Goal: Information Seeking & Learning: Compare options

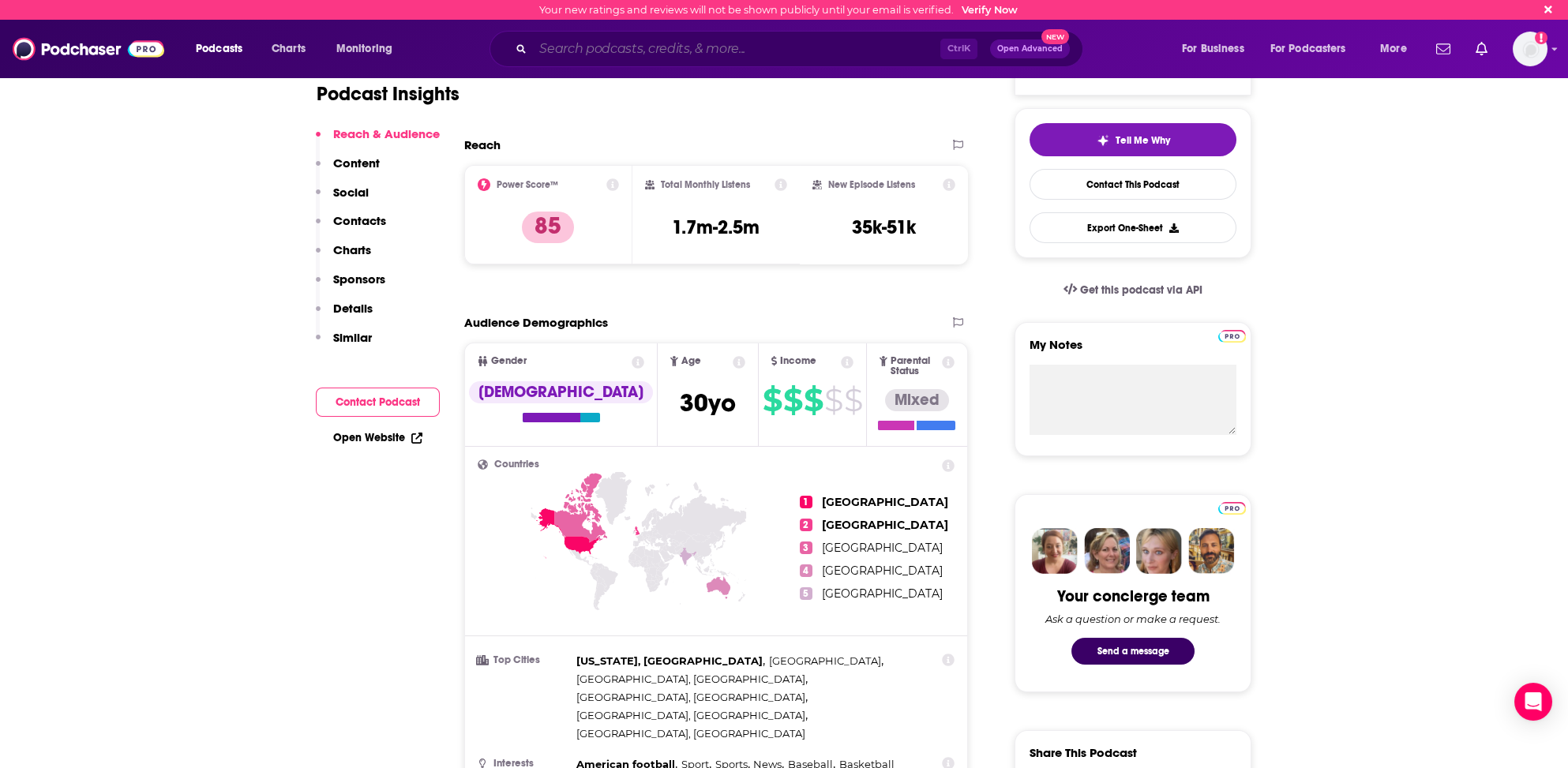
click at [650, 50] on input "Search podcasts, credits, & more..." at bounding box center [737, 49] width 408 height 26
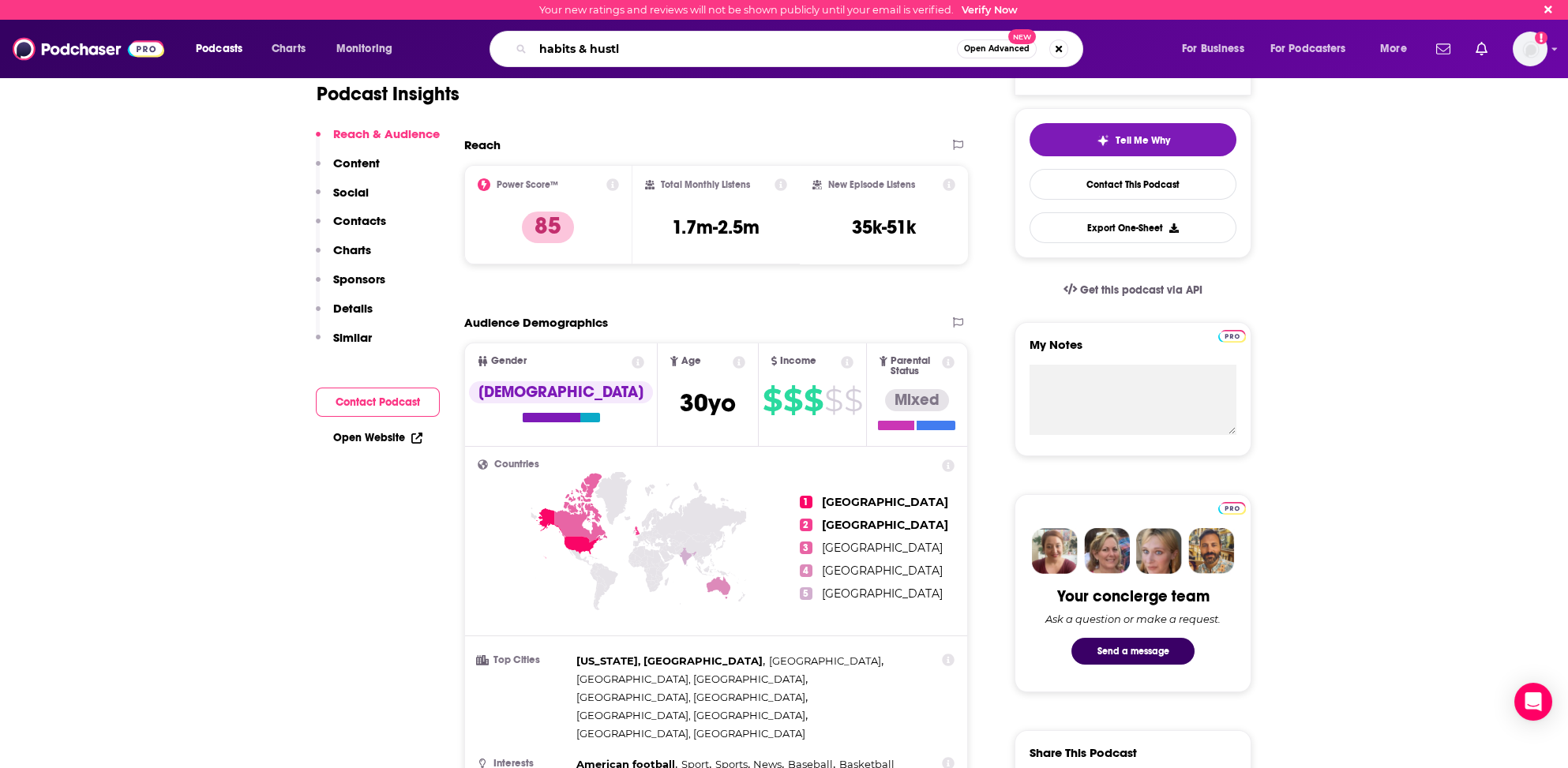
type input "habits & hustle"
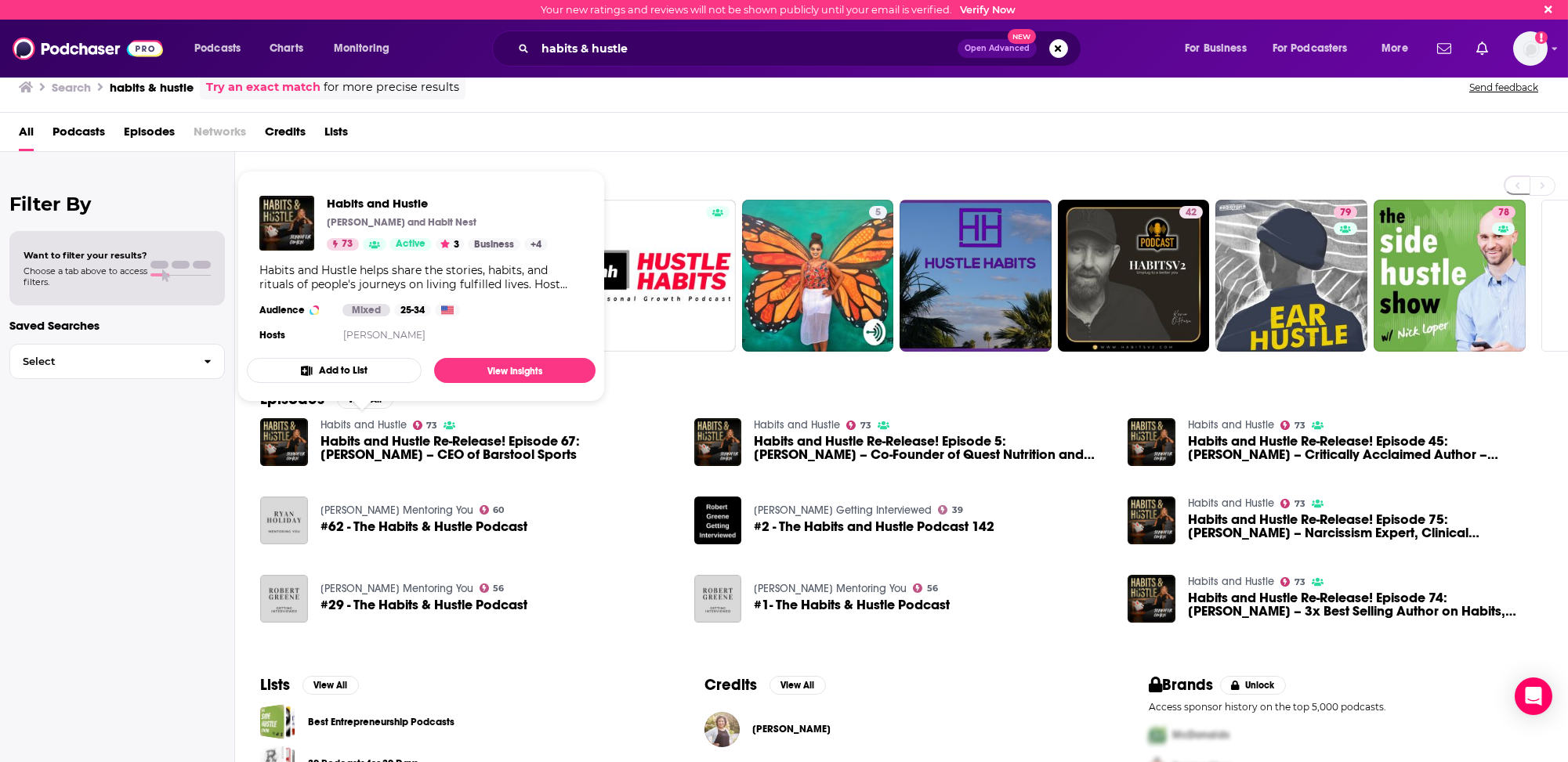
click at [374, 423] on link "Habits and Hustle" at bounding box center [363, 424] width 86 height 13
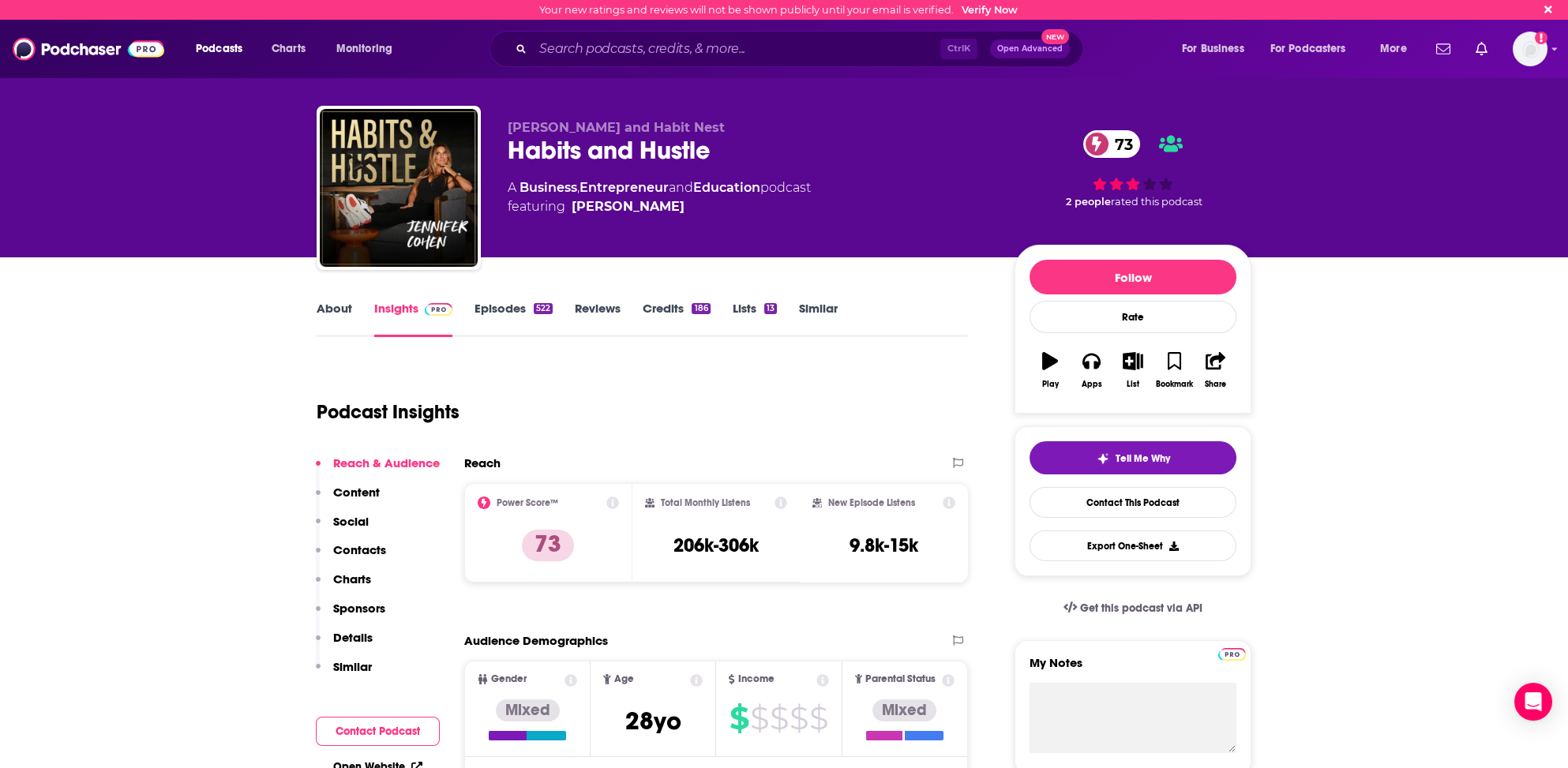
click at [364, 548] on p "Contacts" at bounding box center [360, 550] width 53 height 15
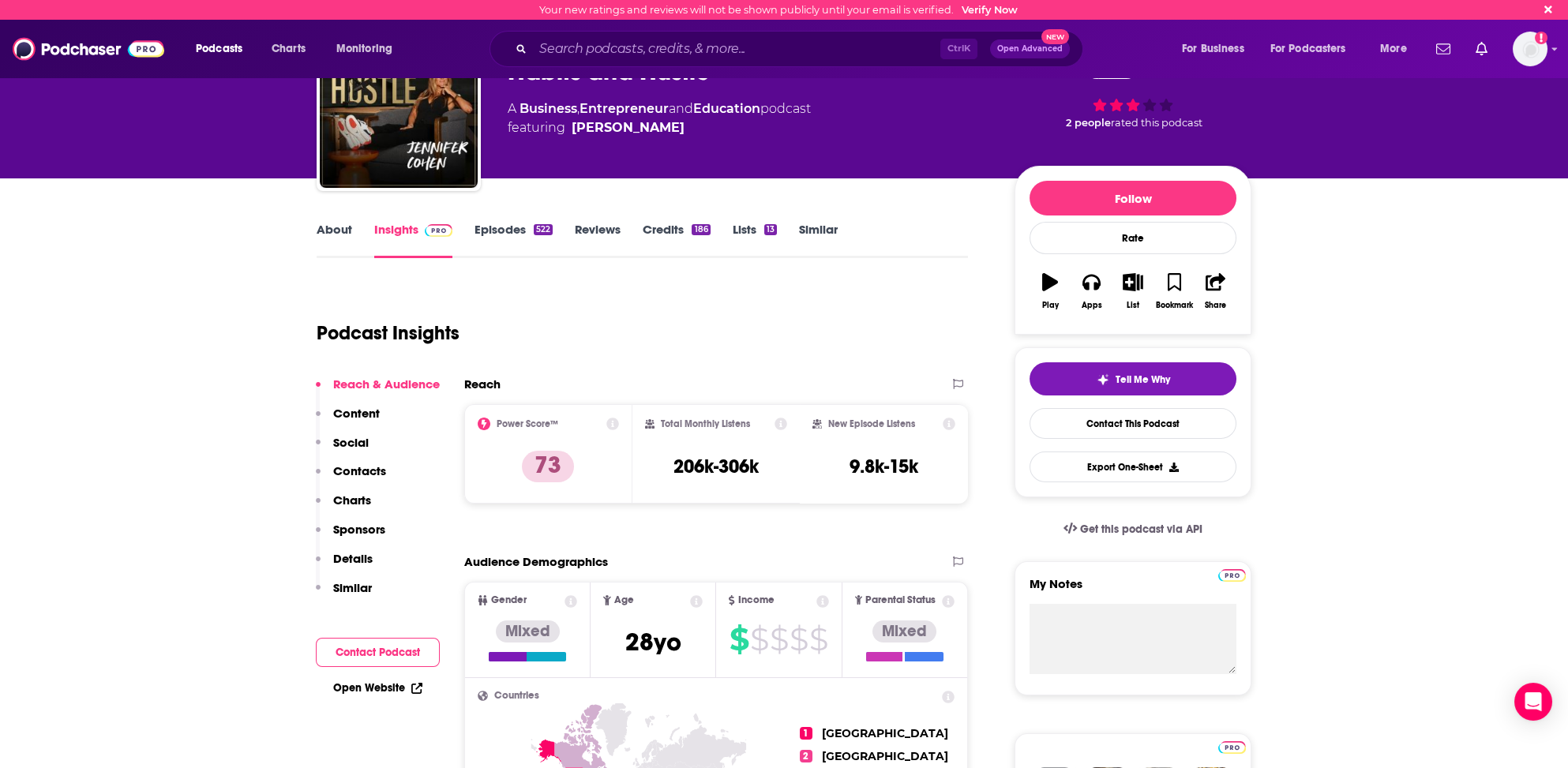
click at [336, 232] on link "About" at bounding box center [334, 240] width 35 height 36
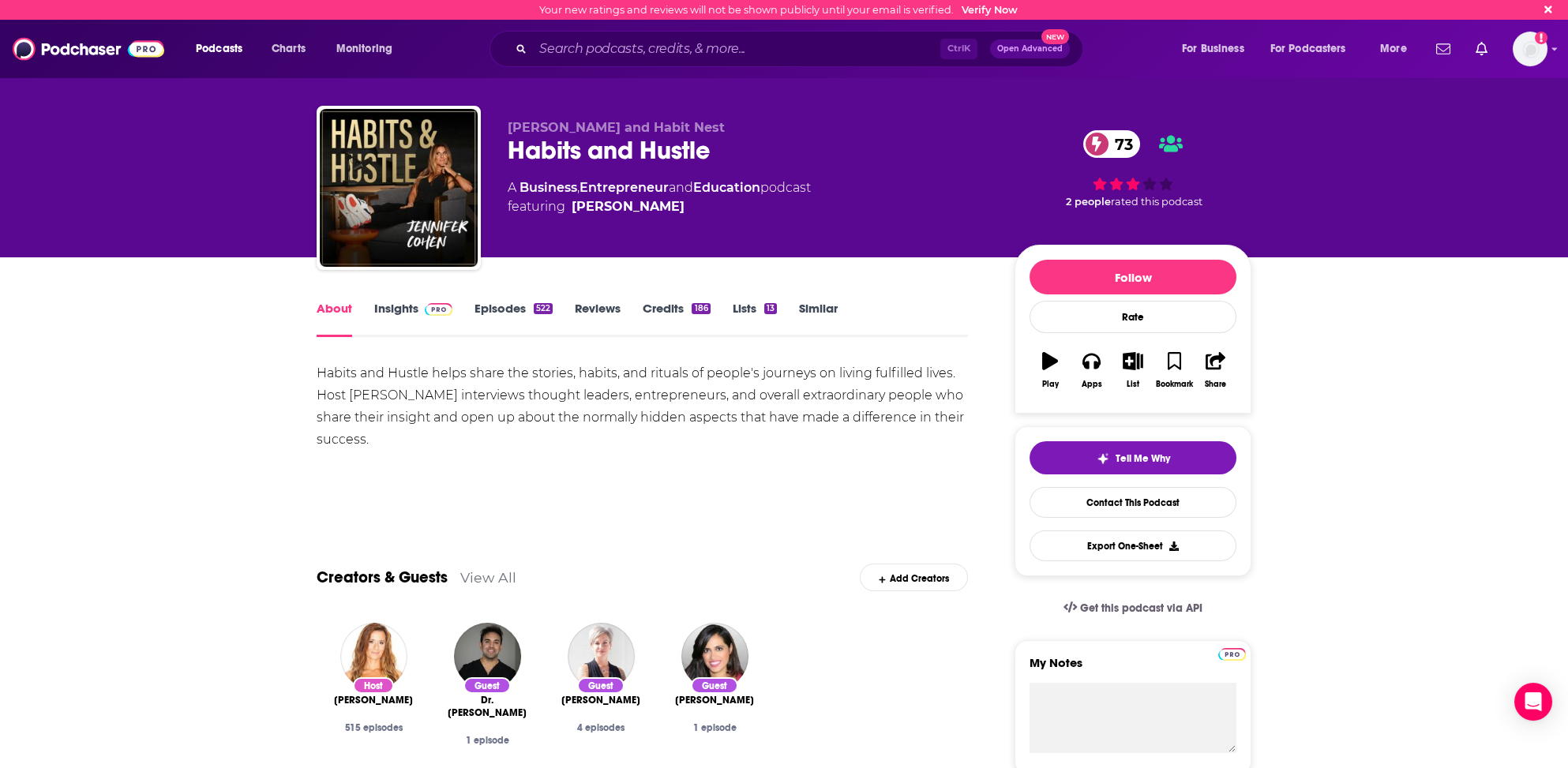
click at [399, 309] on link "Insights" at bounding box center [413, 318] width 78 height 36
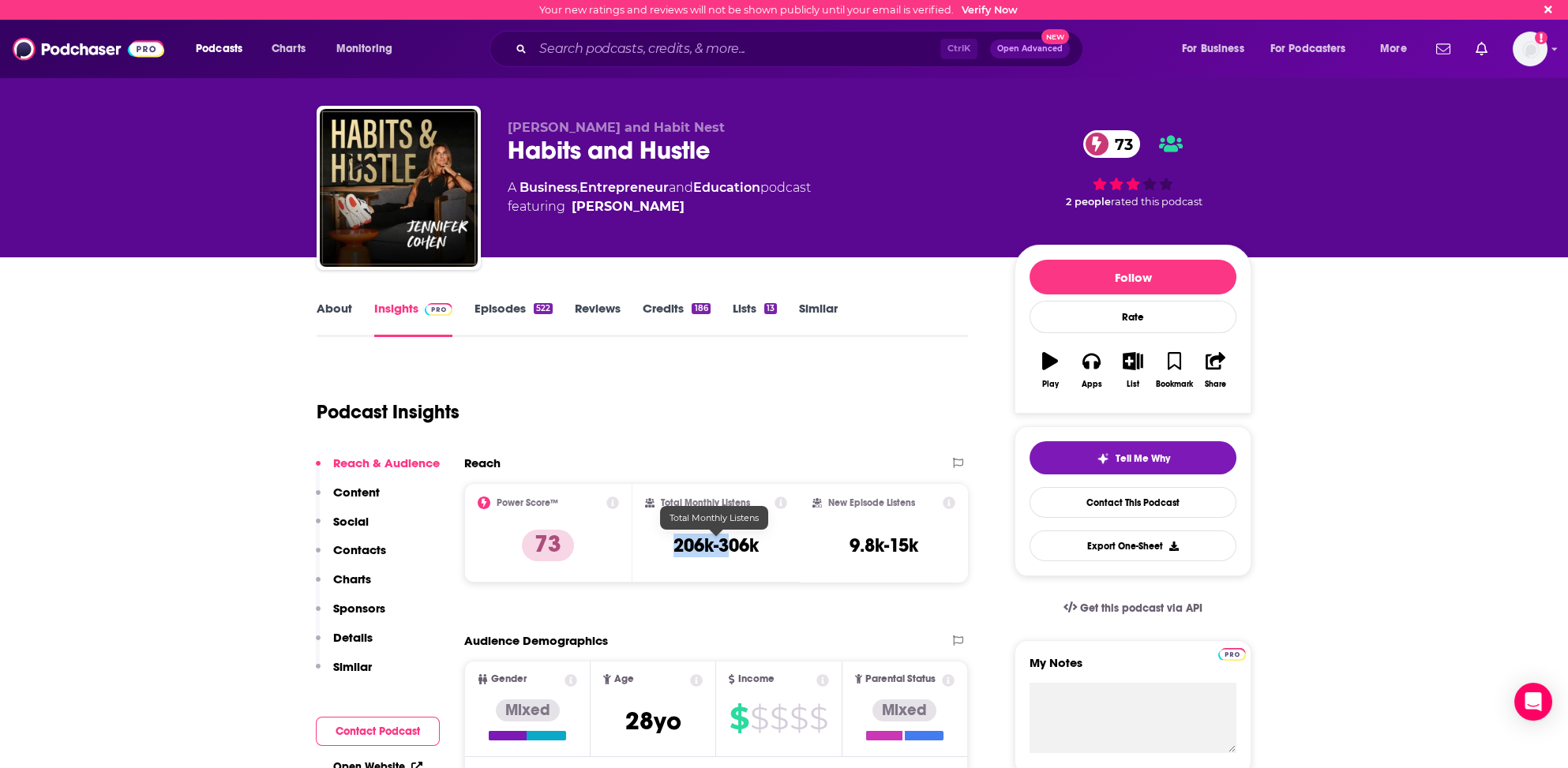
drag, startPoint x: 671, startPoint y: 541, endPoint x: 732, endPoint y: 540, distance: 61.0
click at [732, 540] on div "Total Monthly Listens 206k-306k" at bounding box center [716, 532] width 143 height 73
click at [735, 540] on h3 "206k-306k" at bounding box center [716, 546] width 86 height 24
click at [823, 307] on link "Similar" at bounding box center [818, 318] width 38 height 36
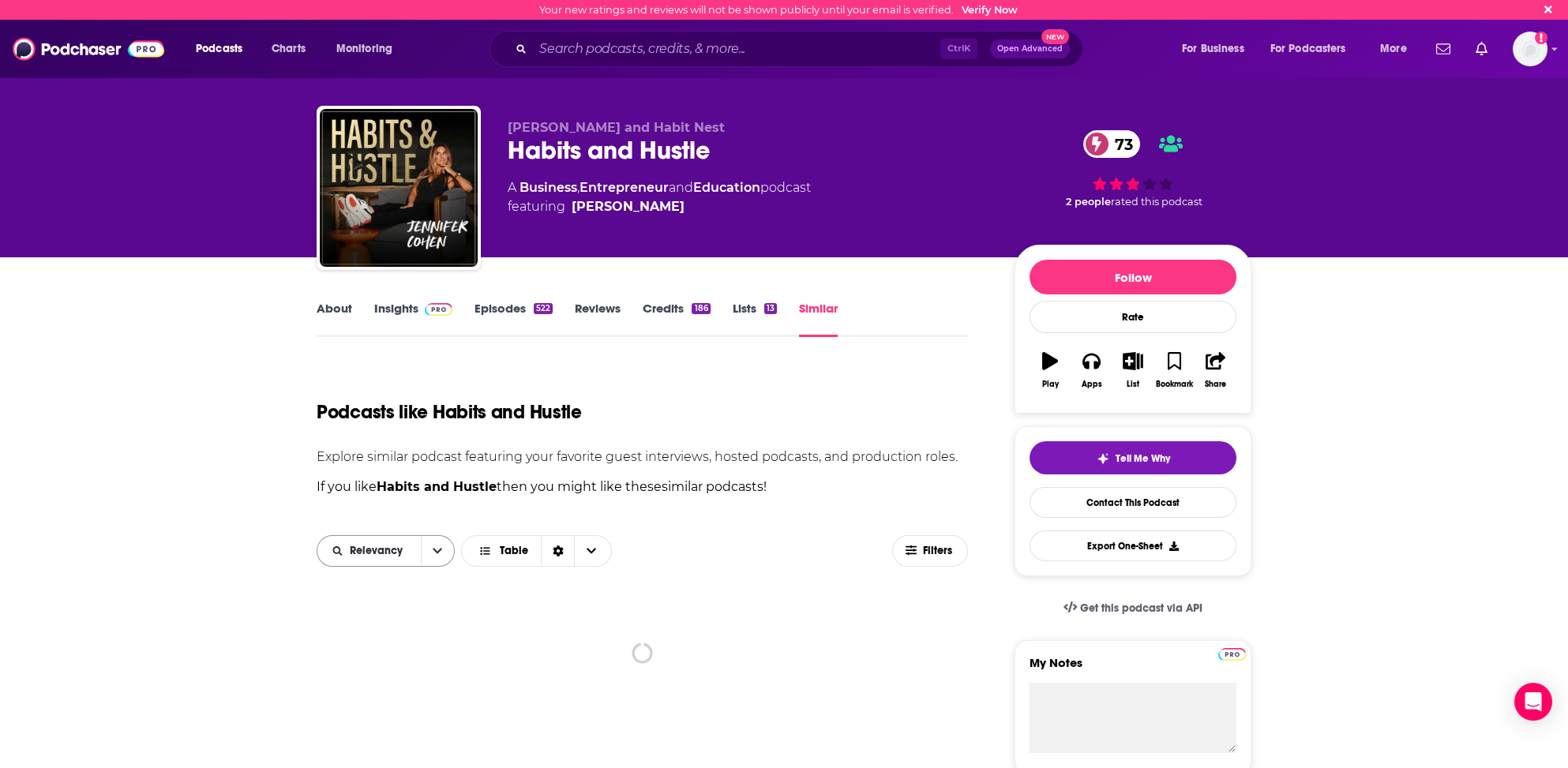
click at [388, 551] on span "Relevancy" at bounding box center [379, 551] width 58 height 11
click at [363, 657] on span "Power Score" at bounding box center [396, 659] width 94 height 9
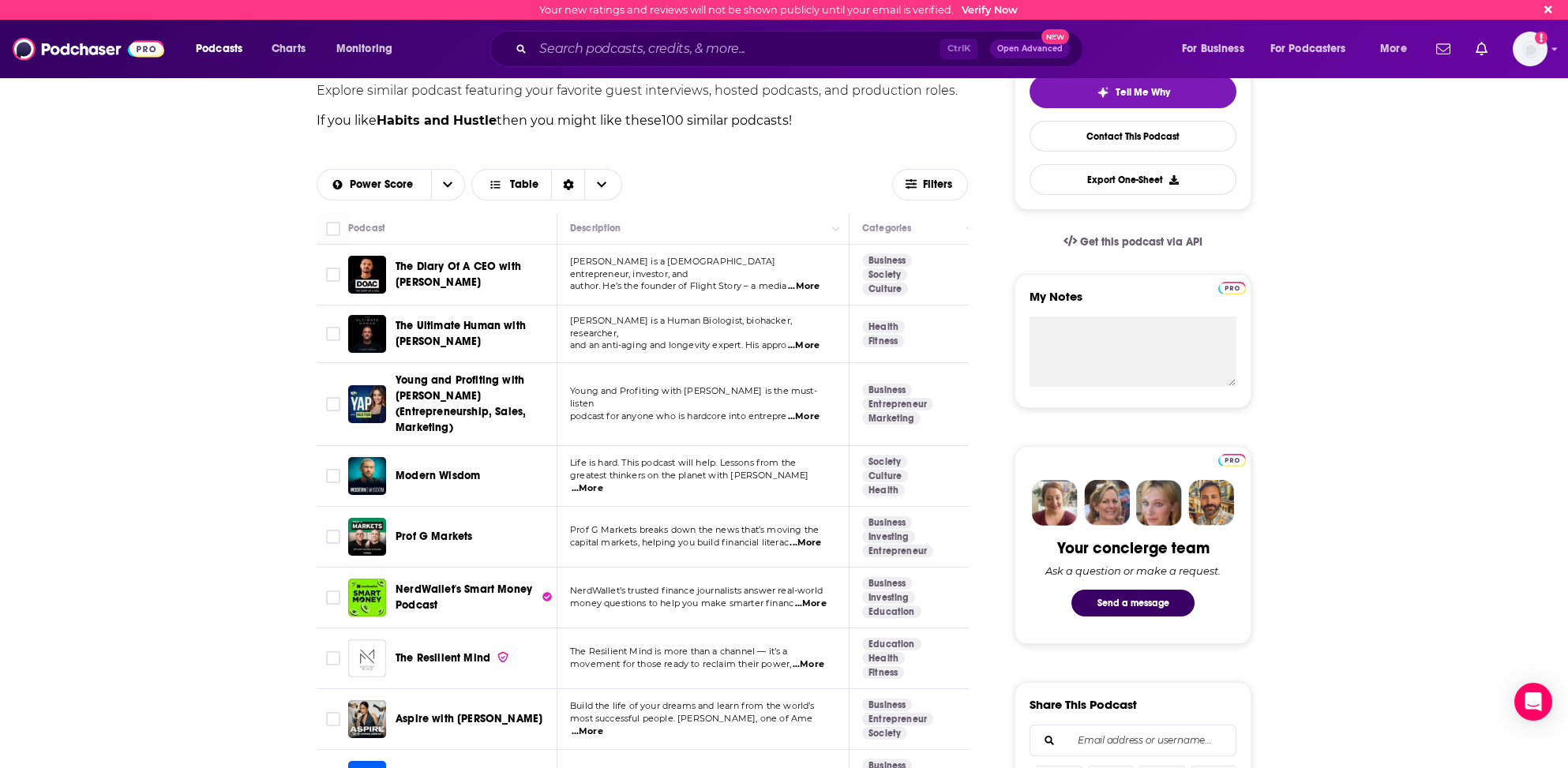
scroll to position [395, 0]
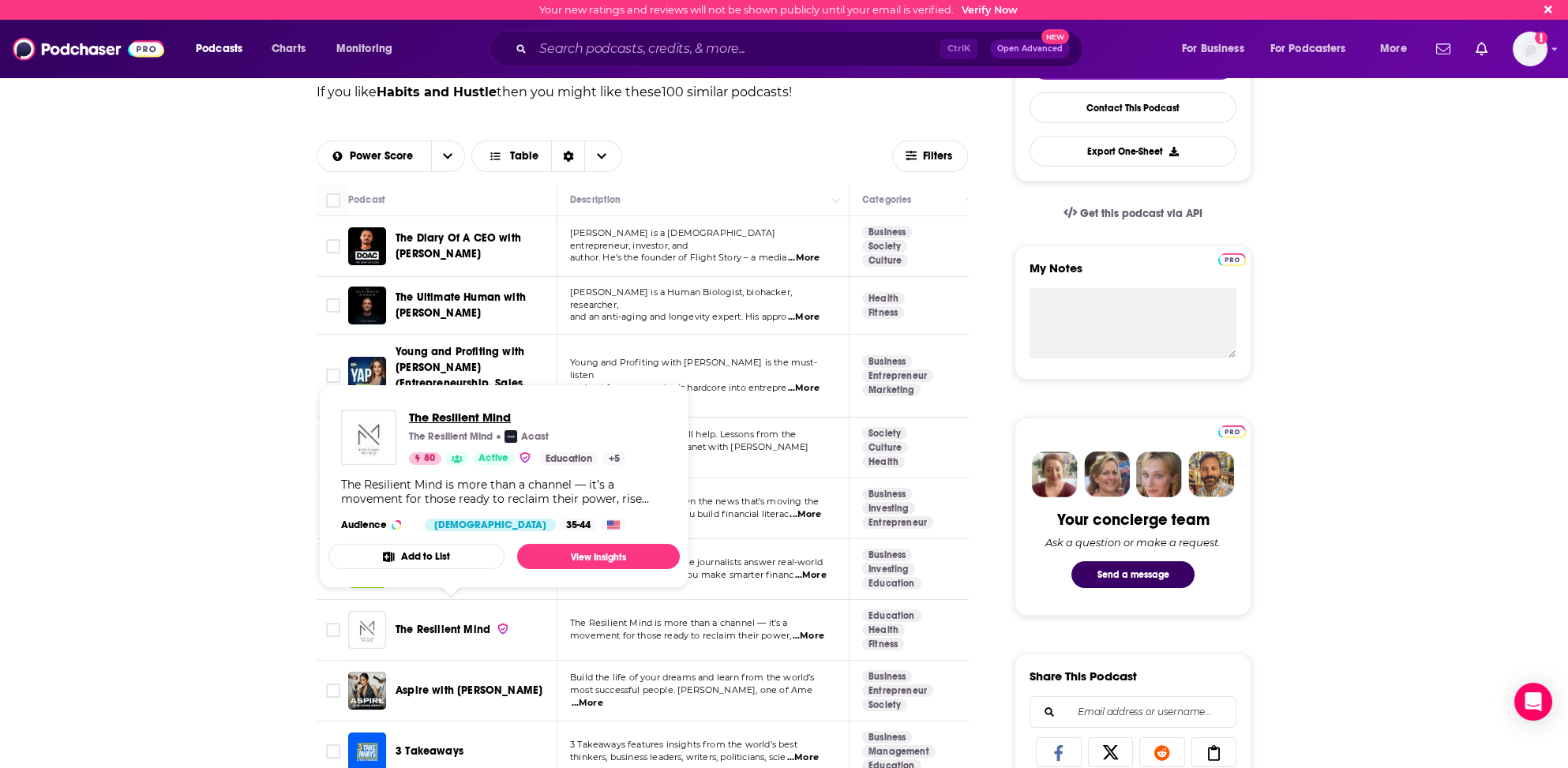
click at [451, 418] on span "The Resilient Mind" at bounding box center [518, 417] width 217 height 15
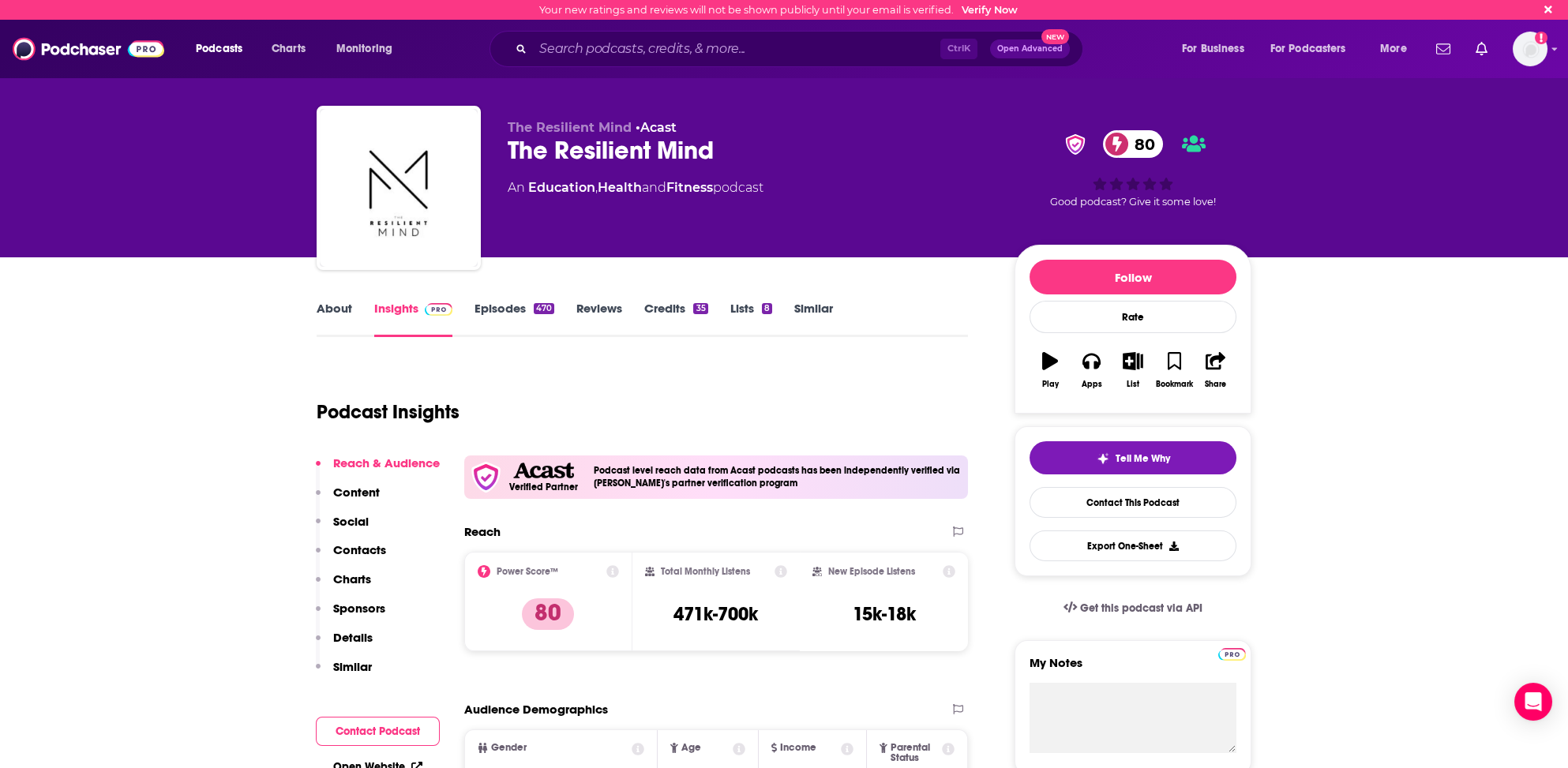
click at [343, 304] on link "About" at bounding box center [334, 318] width 35 height 36
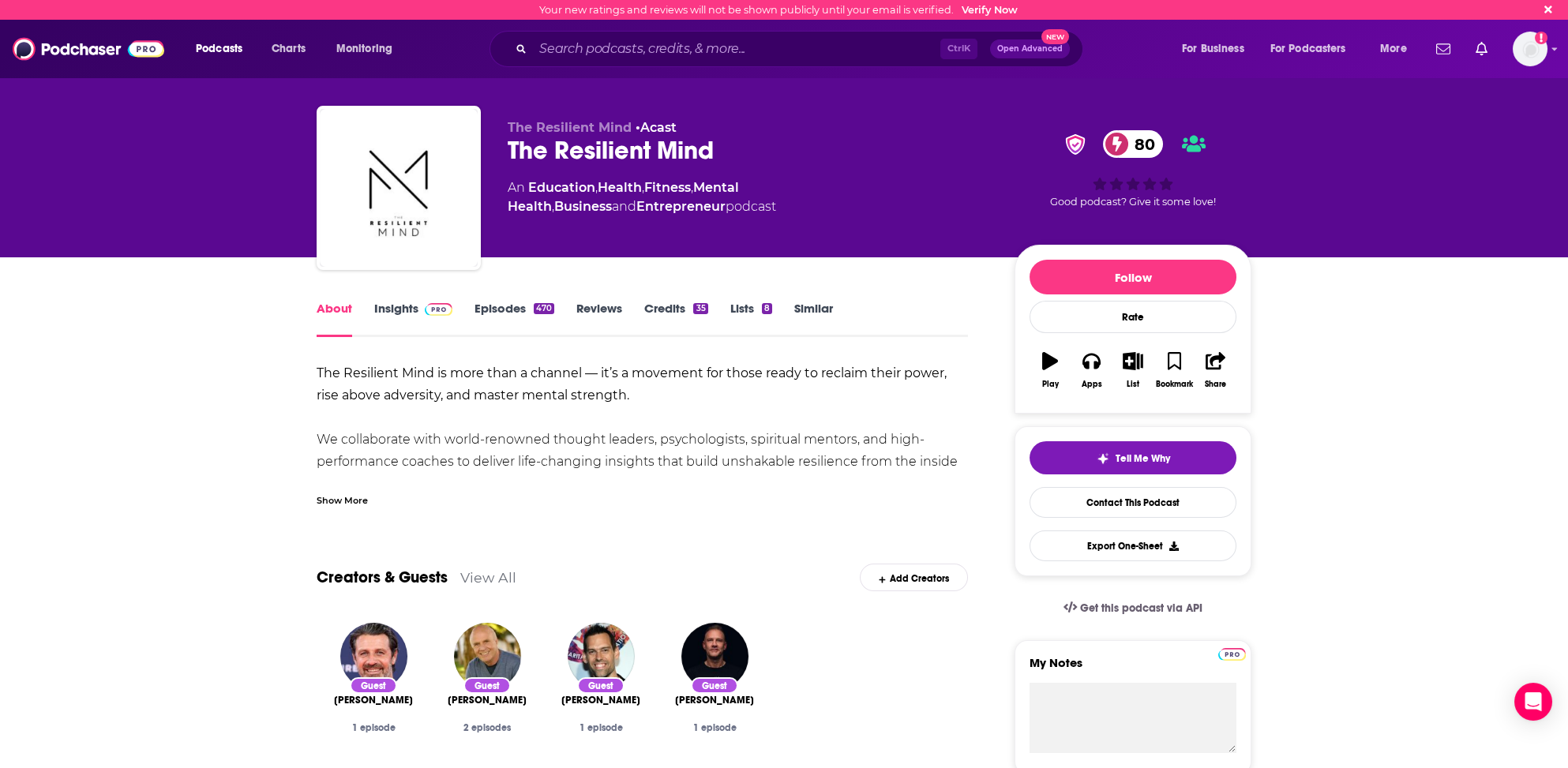
drag, startPoint x: 348, startPoint y: 497, endPoint x: 348, endPoint y: 508, distance: 11.0
click at [348, 497] on div "Show More" at bounding box center [342, 499] width 51 height 15
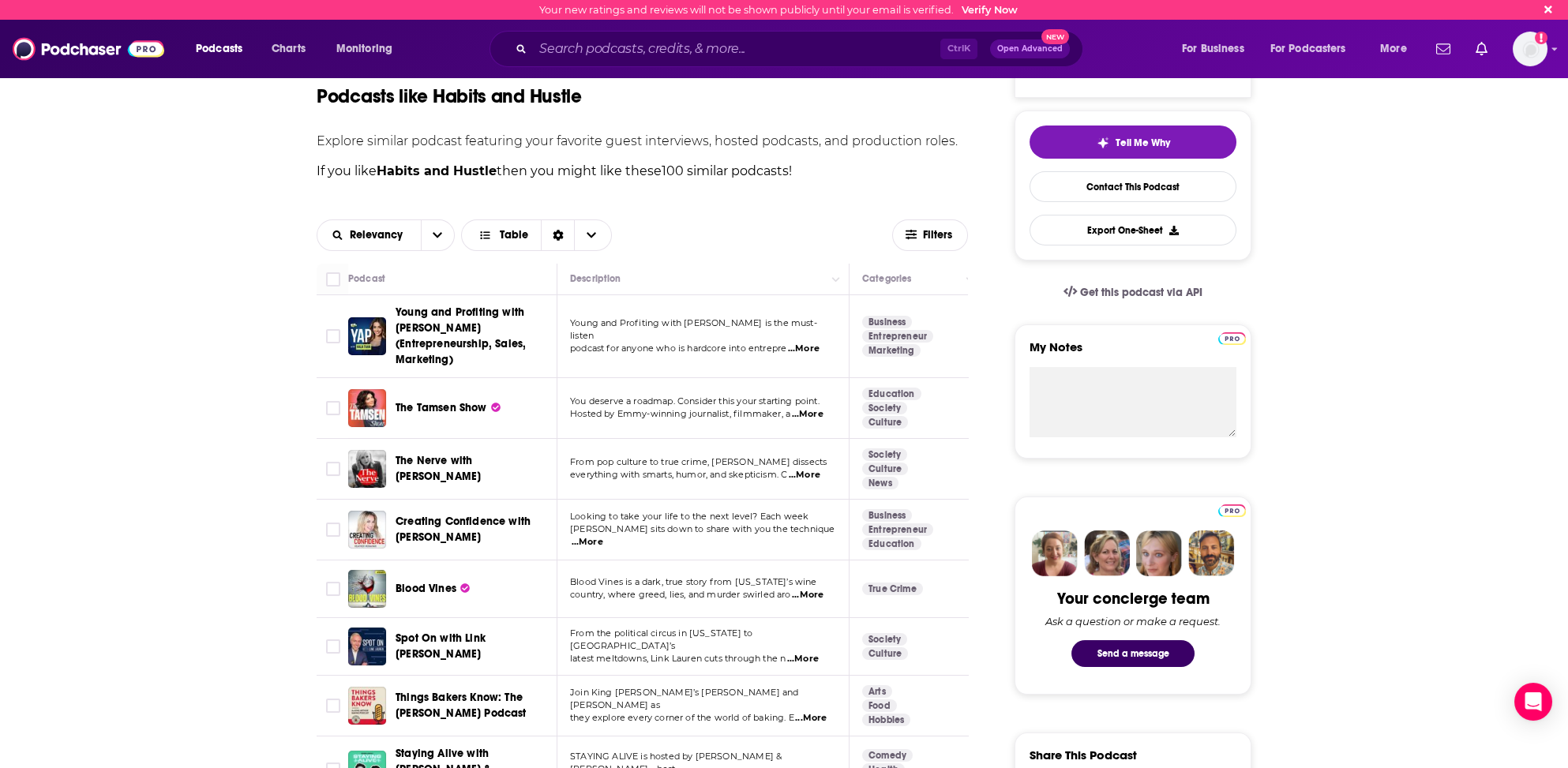
scroll to position [395, 0]
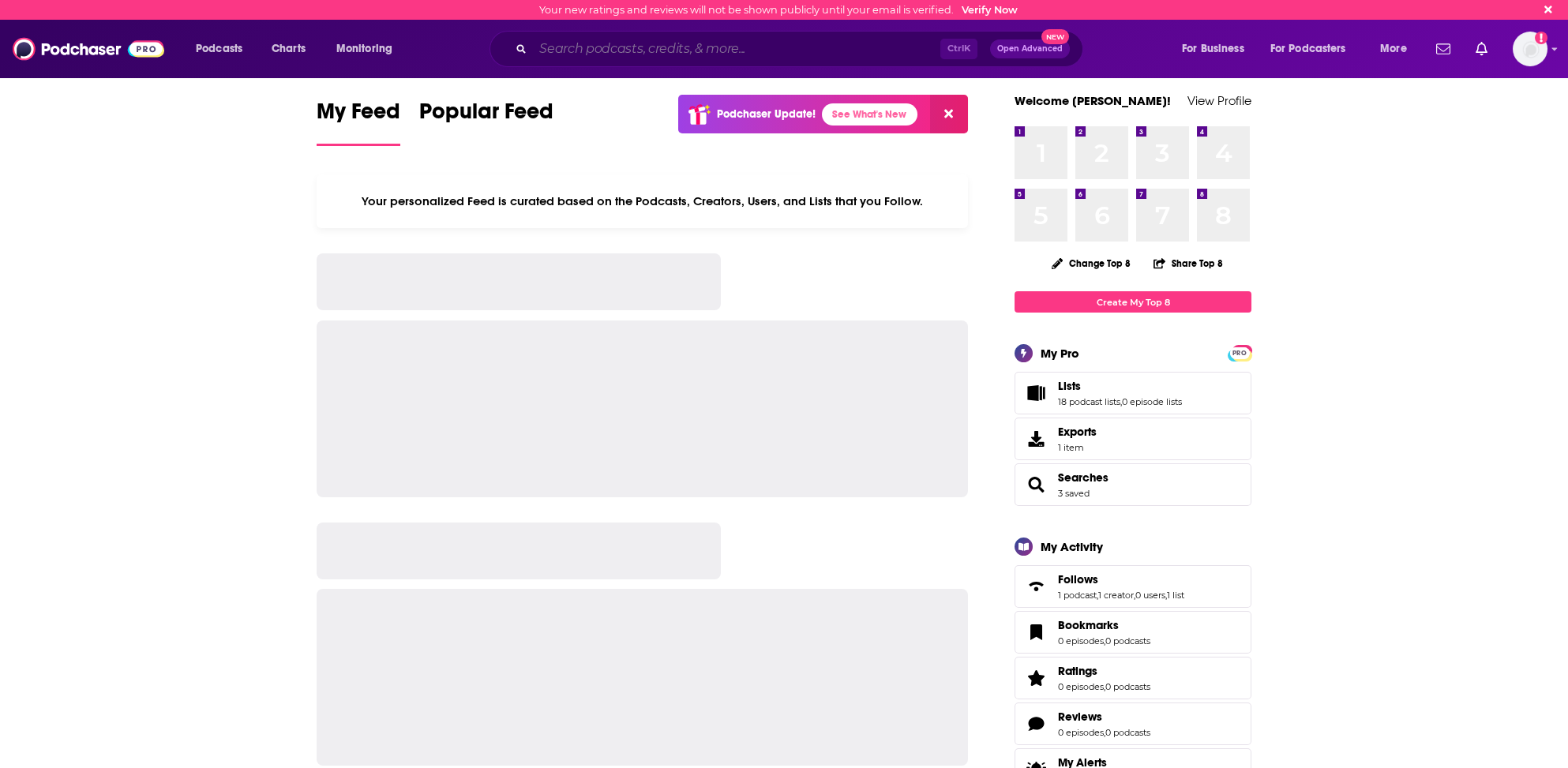
click at [647, 50] on input "Search podcasts, credits, & more..." at bounding box center [737, 49] width 408 height 26
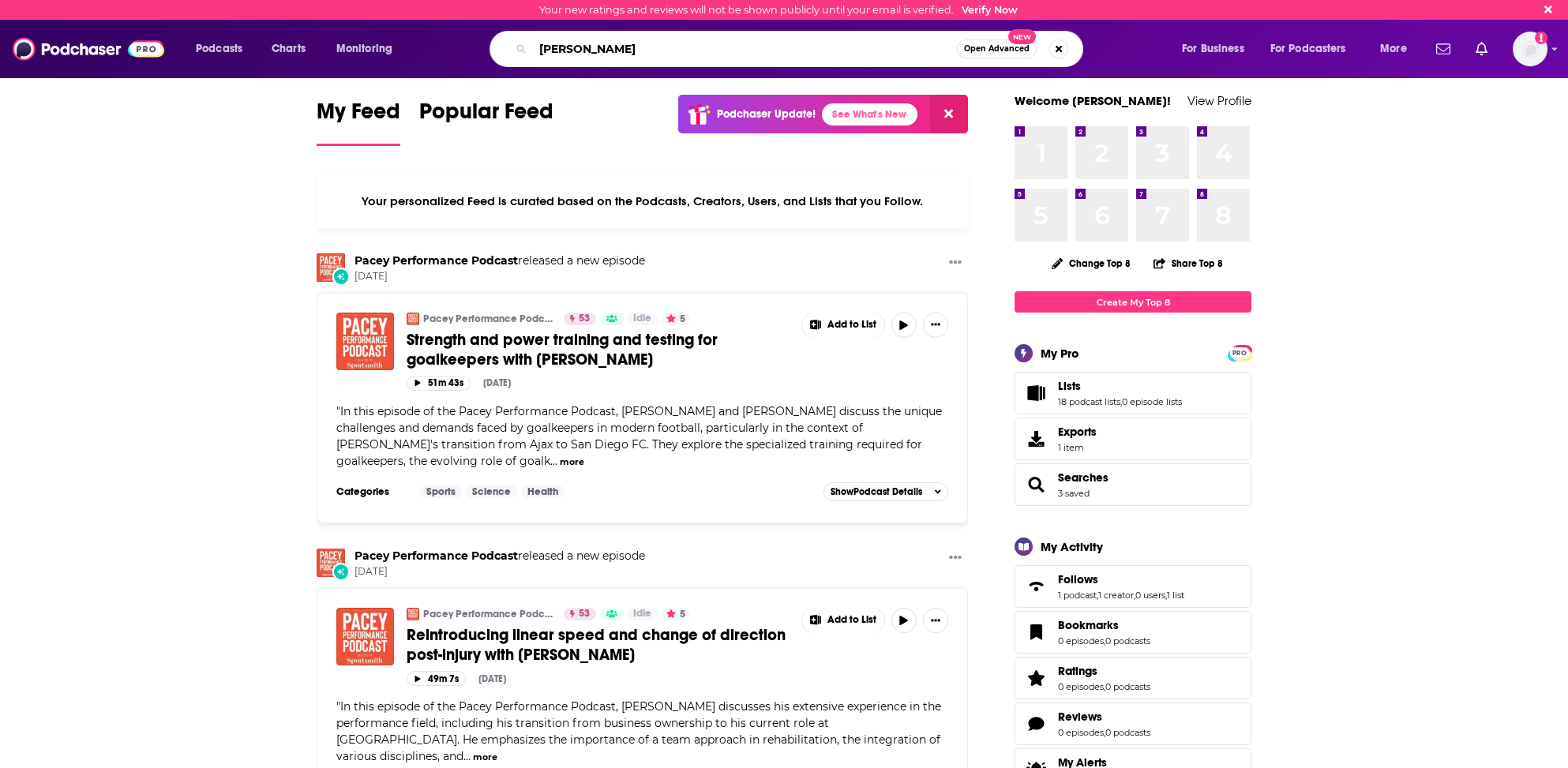
type input "Mark Bell"
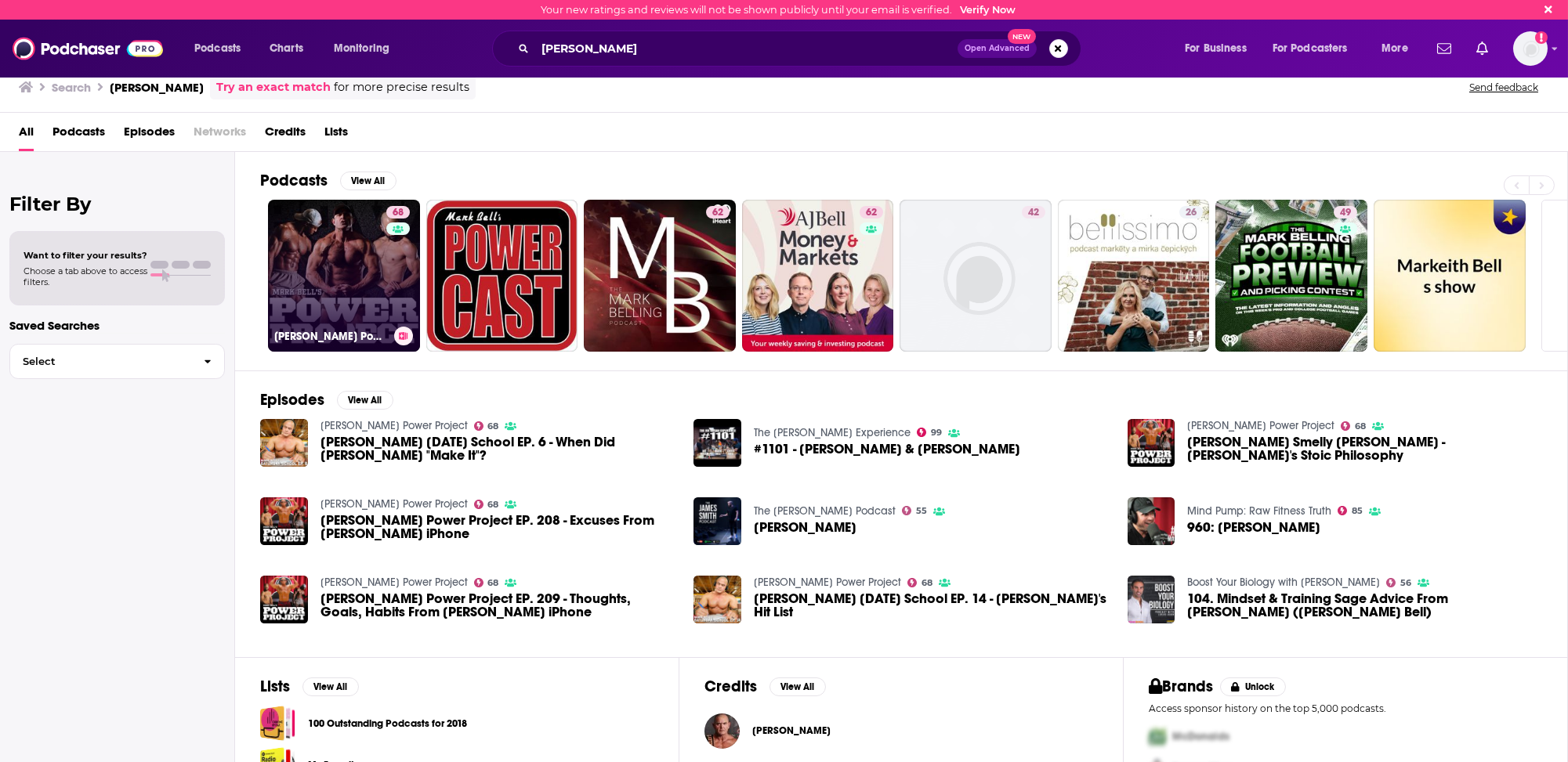
click at [324, 285] on link "68 Mark Bell's Power Project" at bounding box center [344, 276] width 152 height 152
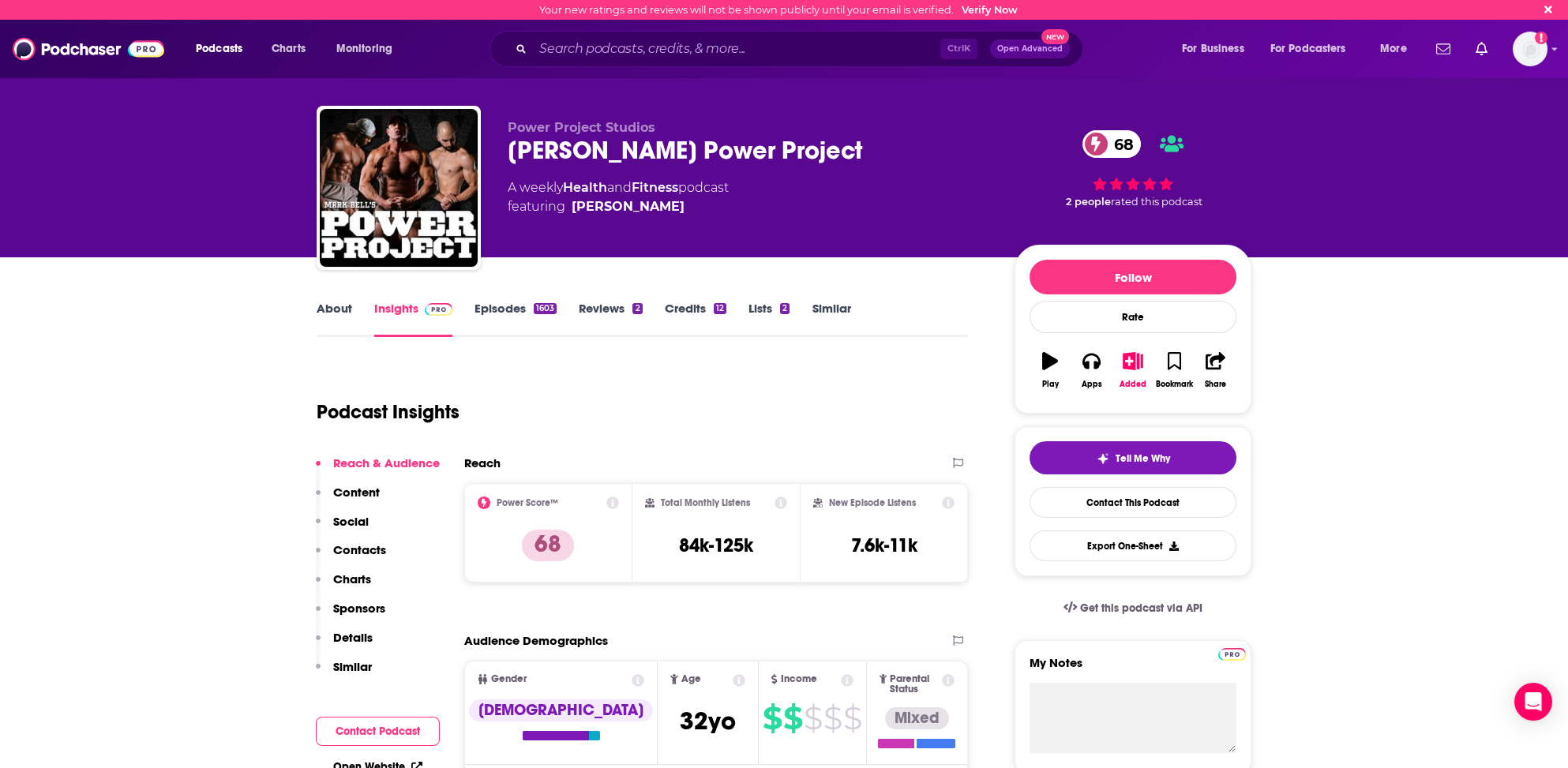
drag, startPoint x: 993, startPoint y: 543, endPoint x: 971, endPoint y: 560, distance: 27.8
click at [888, 541] on h3 "7.6k-11k" at bounding box center [884, 546] width 66 height 24
drag, startPoint x: 679, startPoint y: 543, endPoint x: 756, endPoint y: 538, distance: 77.2
click at [756, 538] on div "Total Monthly Listens 84k-125k" at bounding box center [716, 532] width 143 height 73
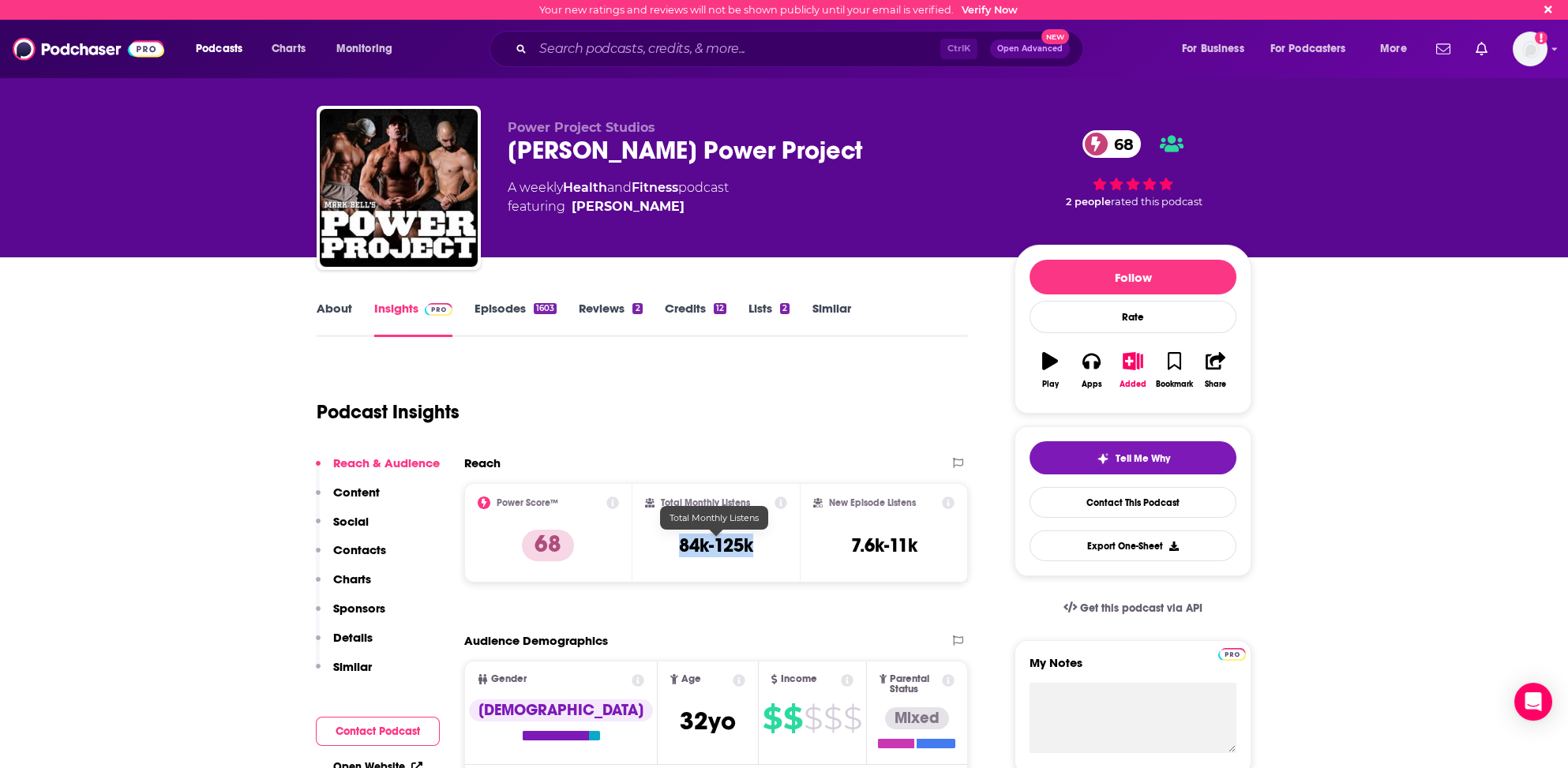
copy h3 "84k-125k"
click at [577, 53] on input "Search podcasts, credits, & more..." at bounding box center [737, 49] width 408 height 26
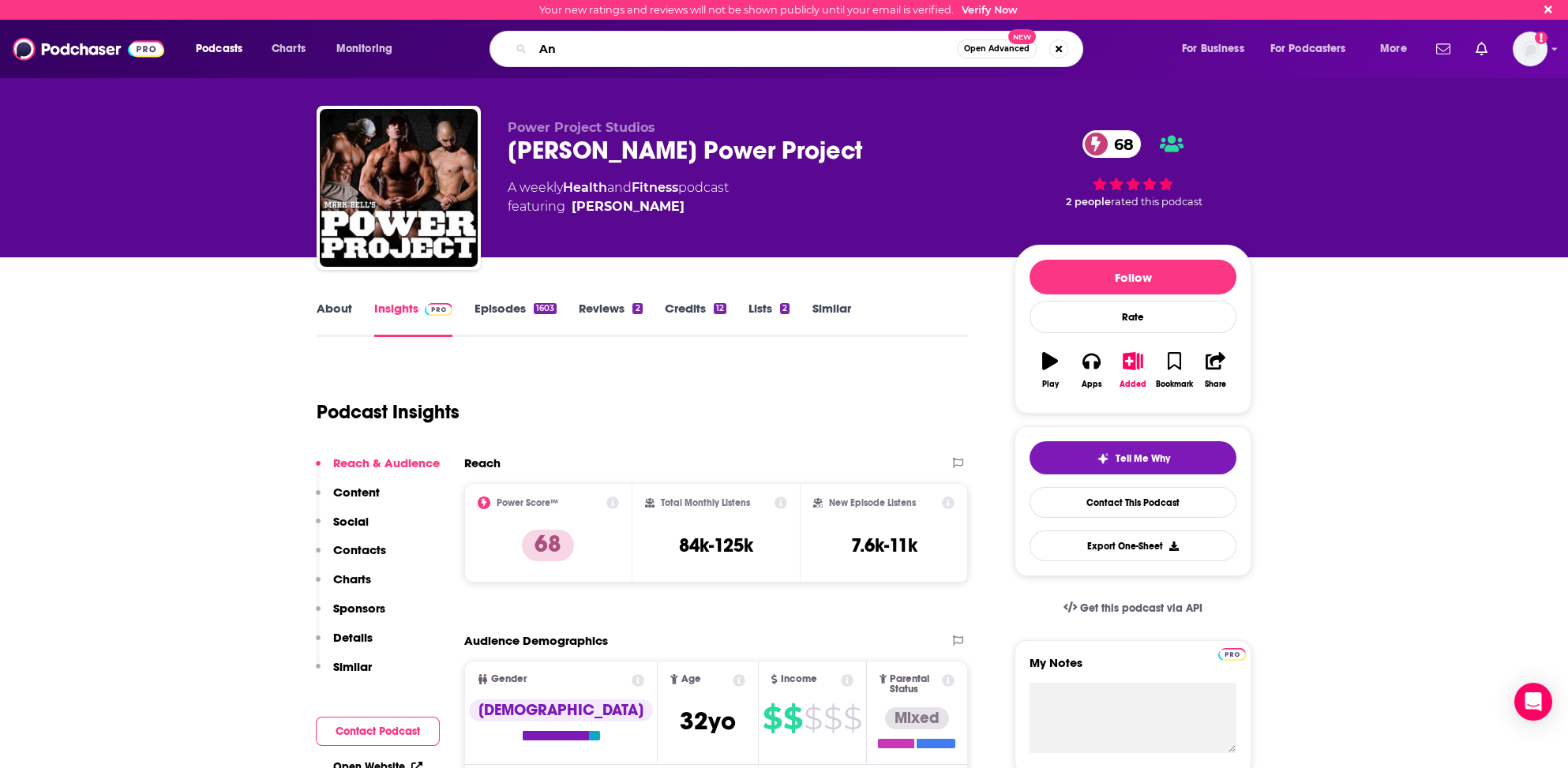
type input "A"
type input "The Strength Running Podcast"
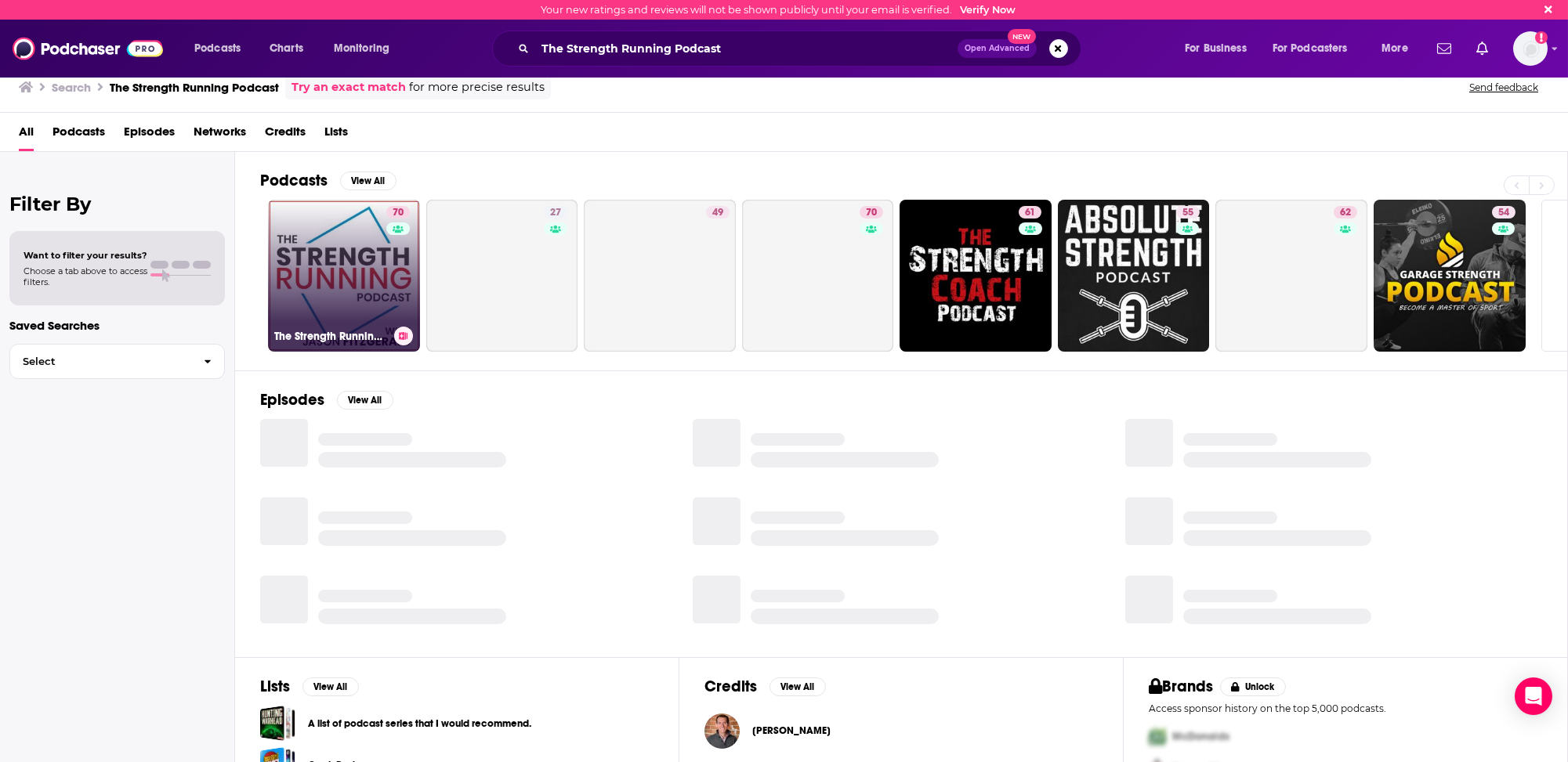
click at [344, 278] on link "70 The Strength Running Podcast" at bounding box center [344, 276] width 152 height 152
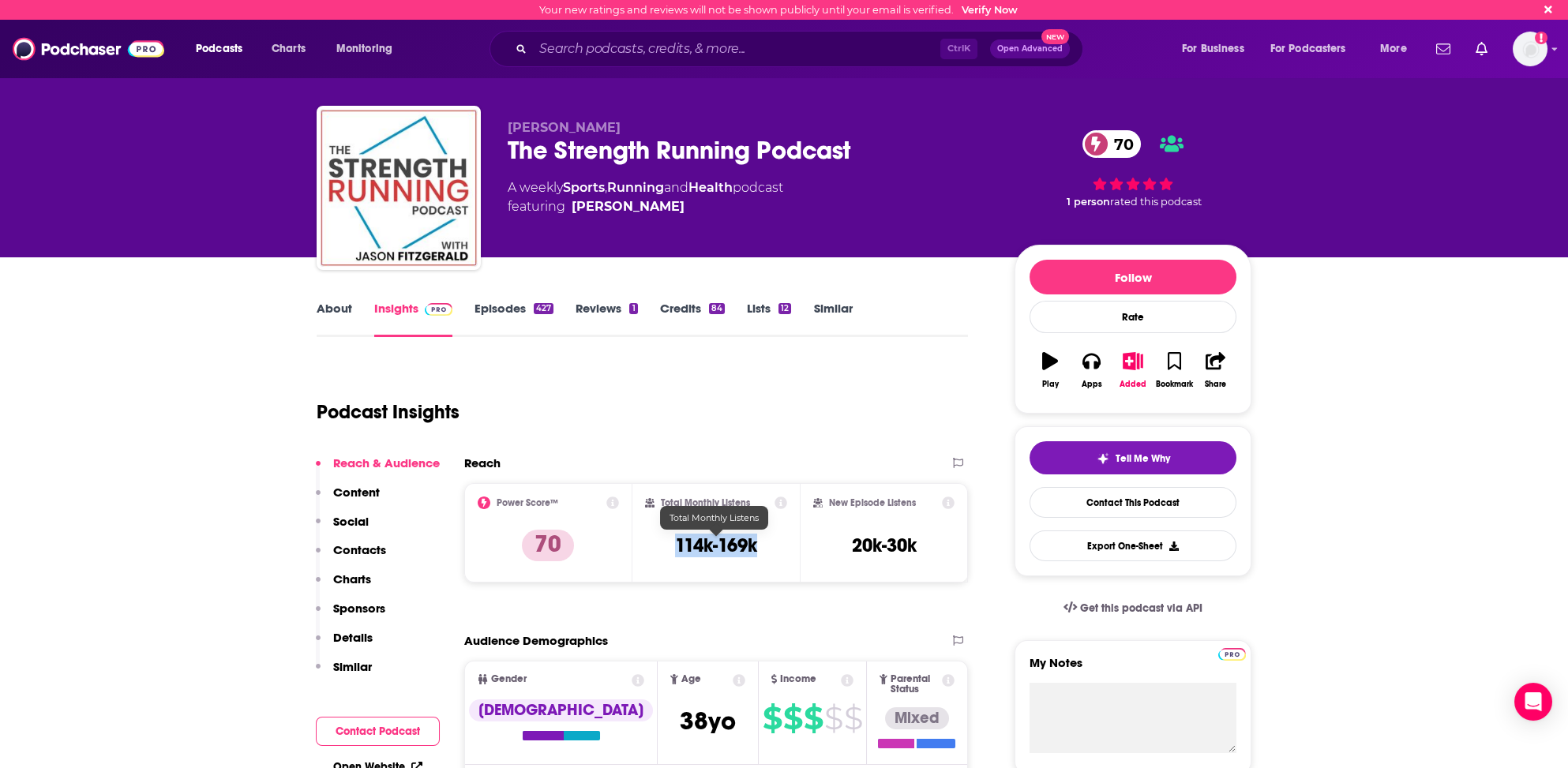
drag, startPoint x: 672, startPoint y: 540, endPoint x: 767, endPoint y: 544, distance: 95.1
click at [767, 544] on div "Total Monthly Listens 114k-169k" at bounding box center [716, 532] width 143 height 73
copy h3 "114k-169k"
click at [364, 549] on p "Contacts" at bounding box center [360, 550] width 53 height 15
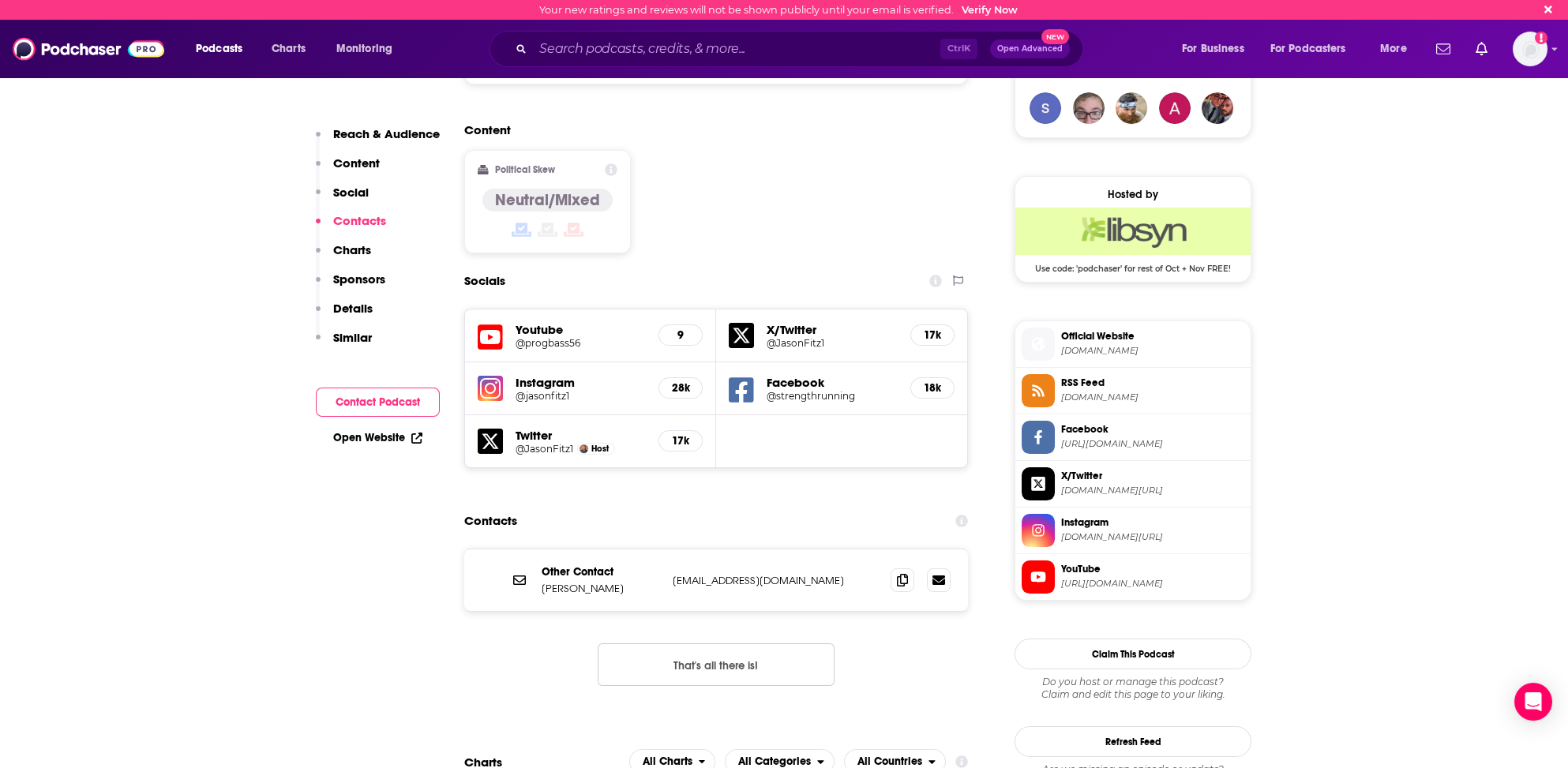
scroll to position [1132, 0]
